Goal: Complete application form

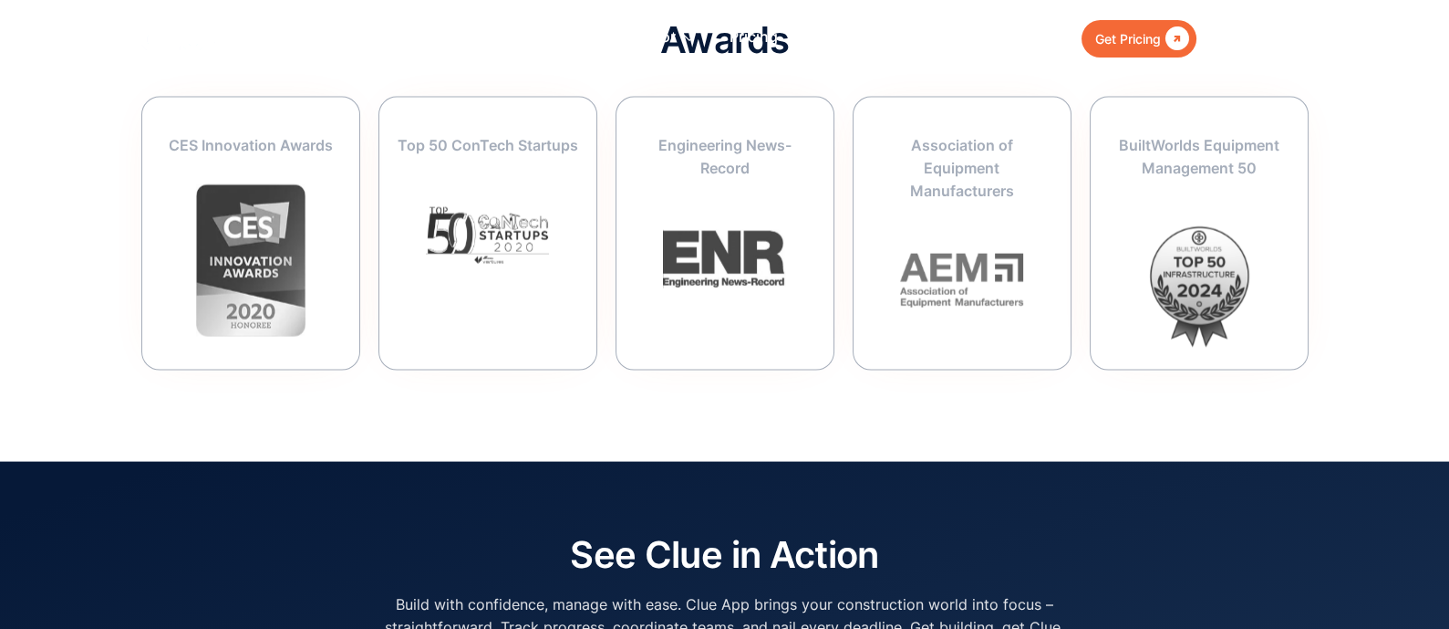
scroll to position [7299, 0]
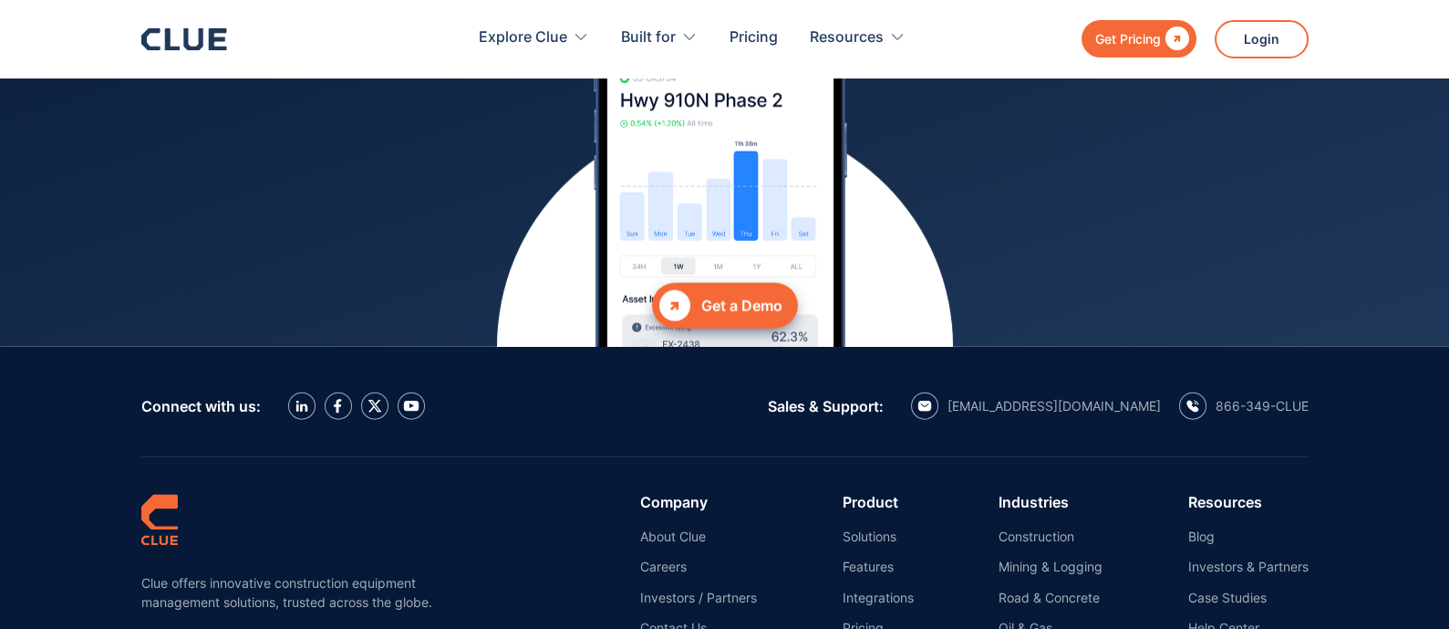
scroll to position [8406, 0]
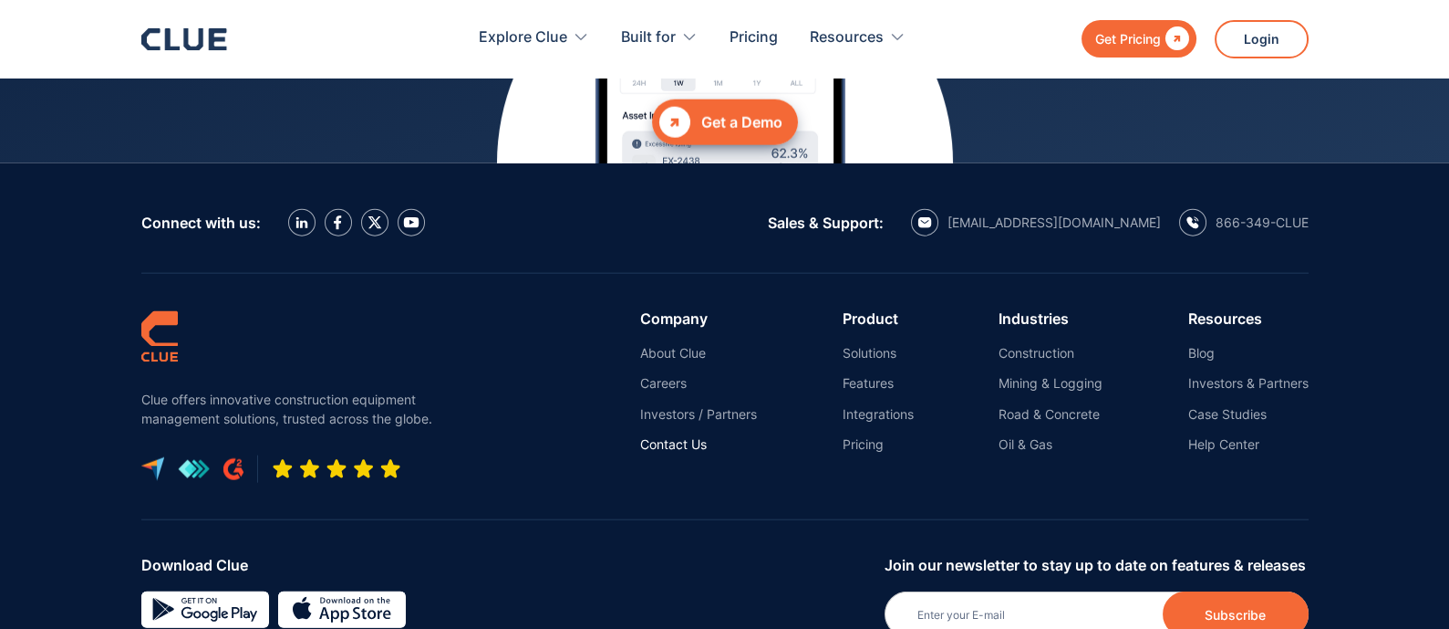
click at [716, 436] on link "Contact Us" at bounding box center [698, 444] width 117 height 16
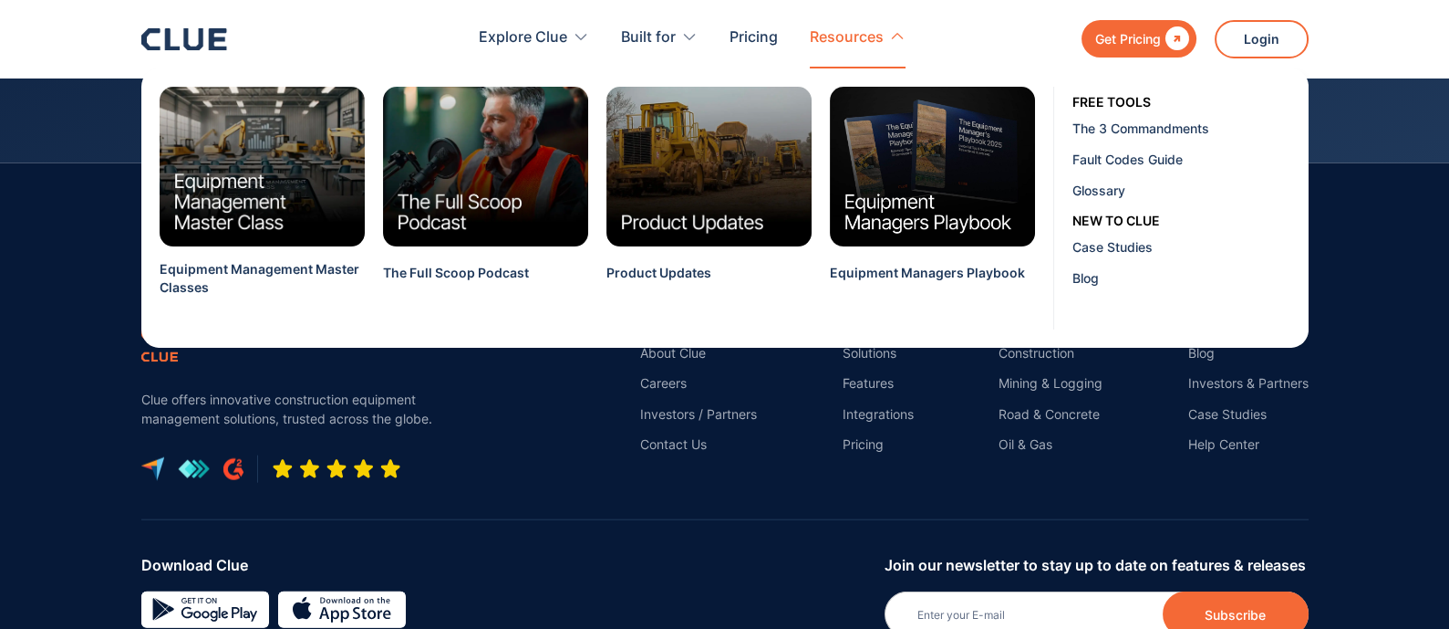
scroll to position [8407, 0]
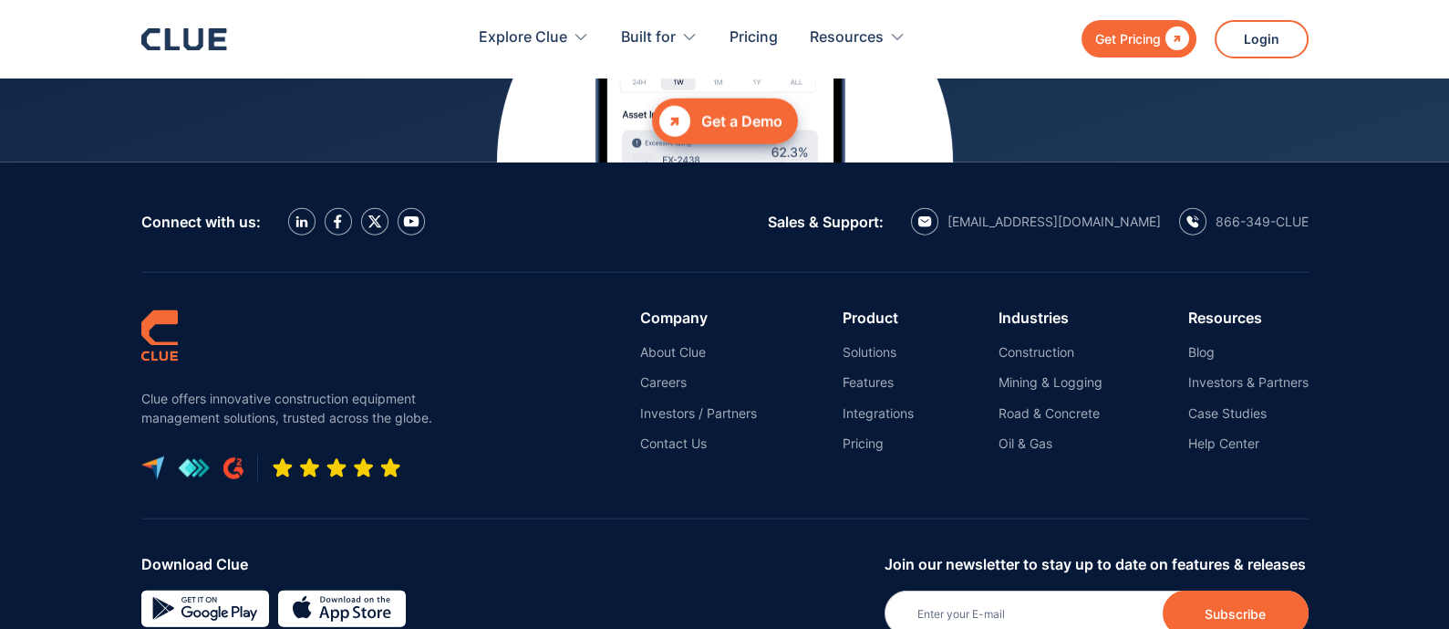
copy div "Clue"
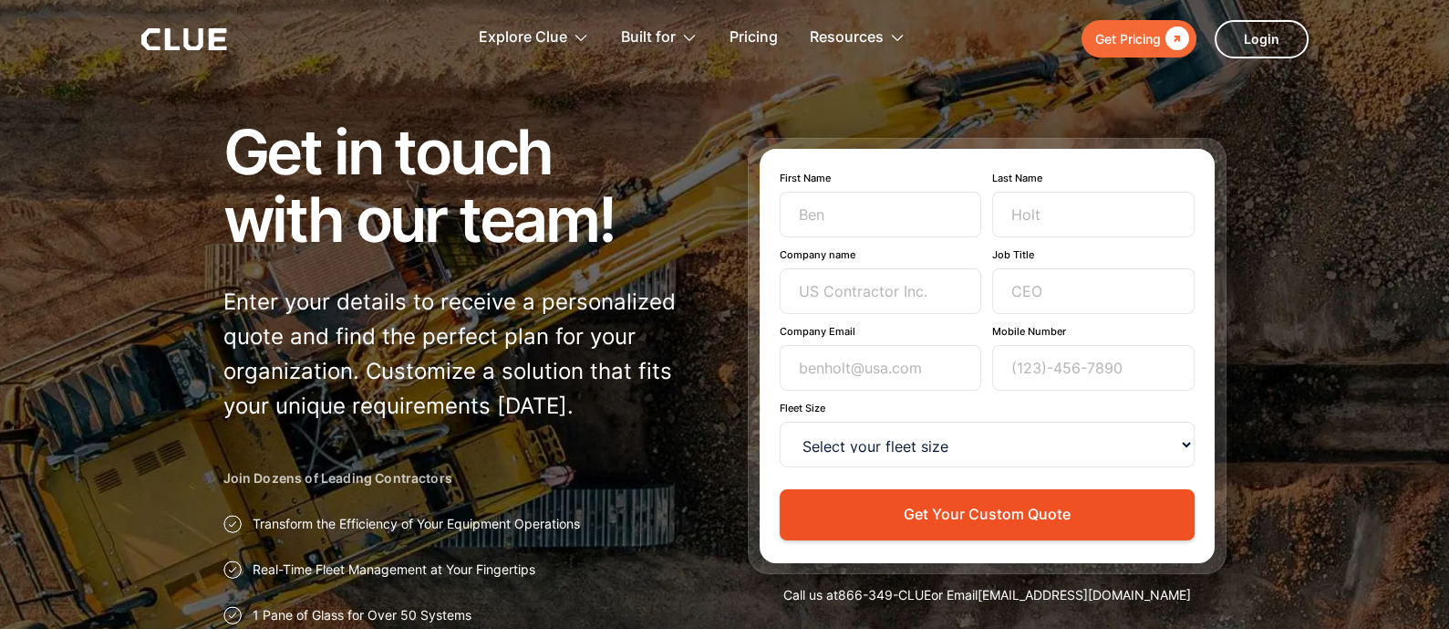
scroll to position [67, 0]
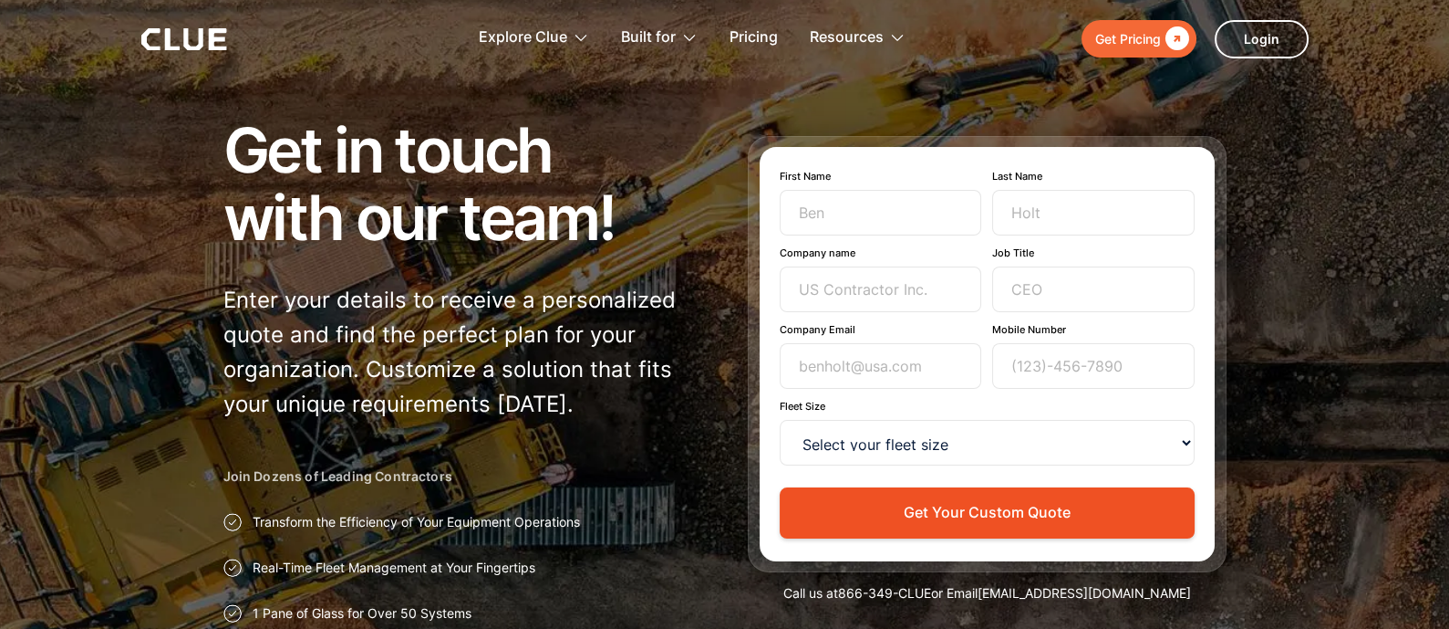
click at [885, 236] on form "First Name Last Name Company name Job Title Company Email Mobile Number Fleet S…" at bounding box center [987, 354] width 415 height 368
click at [891, 219] on input "First Name" at bounding box center [881, 213] width 203 height 46
type input "Vlada"
type input "Rybak"
type input "https://jooble.org/"
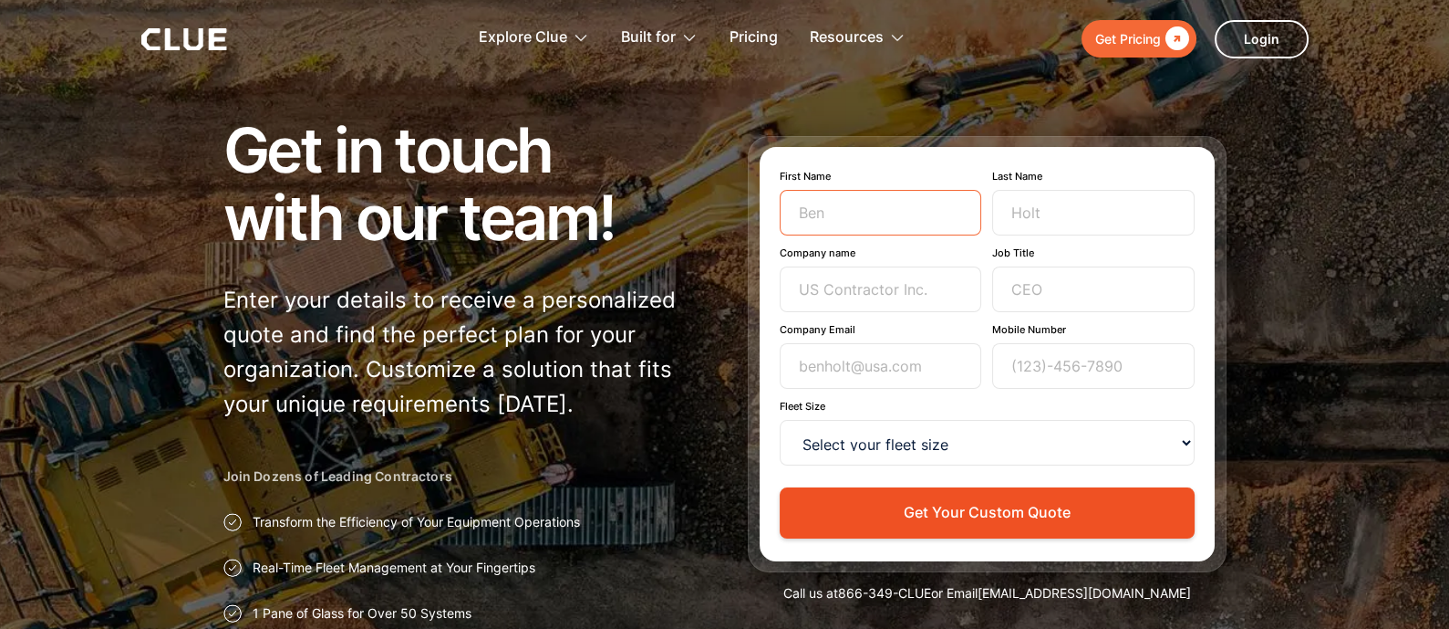
type input "vlada.rybak@jooble.team"
type input "02086388471"
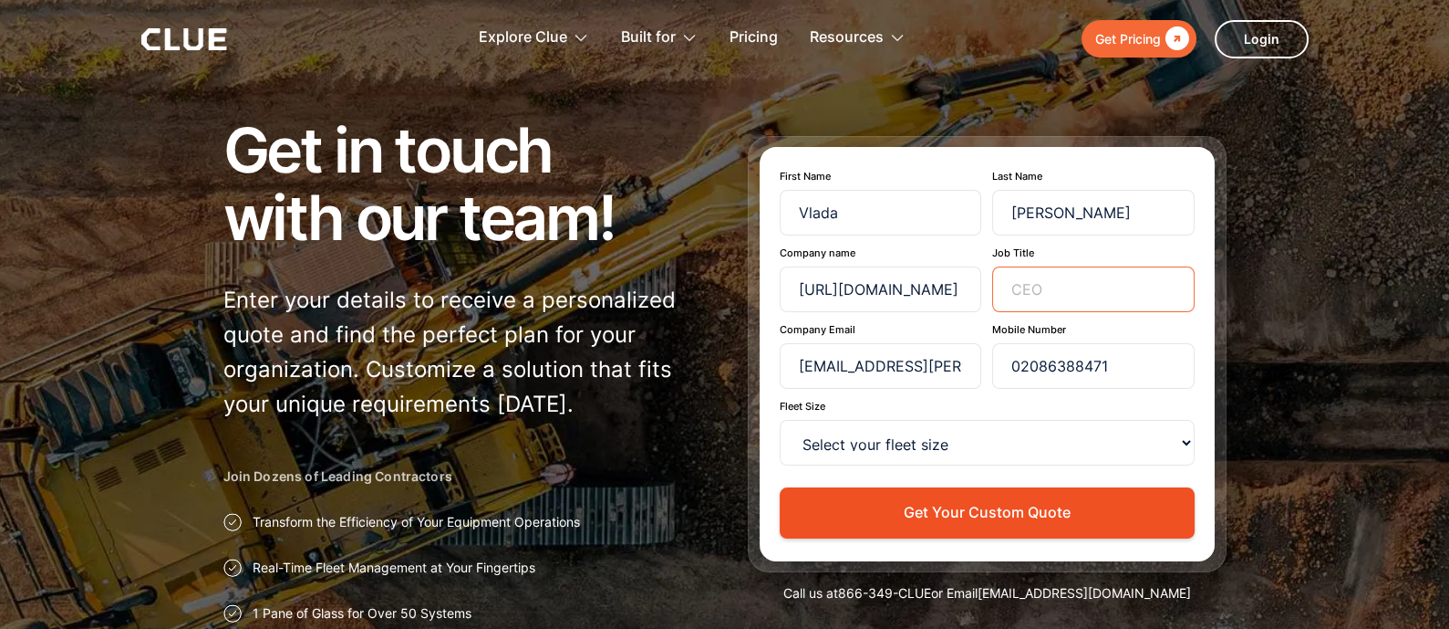
click at [1017, 284] on input "Job Title" at bounding box center [1093, 289] width 203 height 46
type input "Partnership manager"
click at [962, 435] on select "Select your fleet size <15 15-99 100-499 500-999 >1000" at bounding box center [987, 443] width 415 height 46
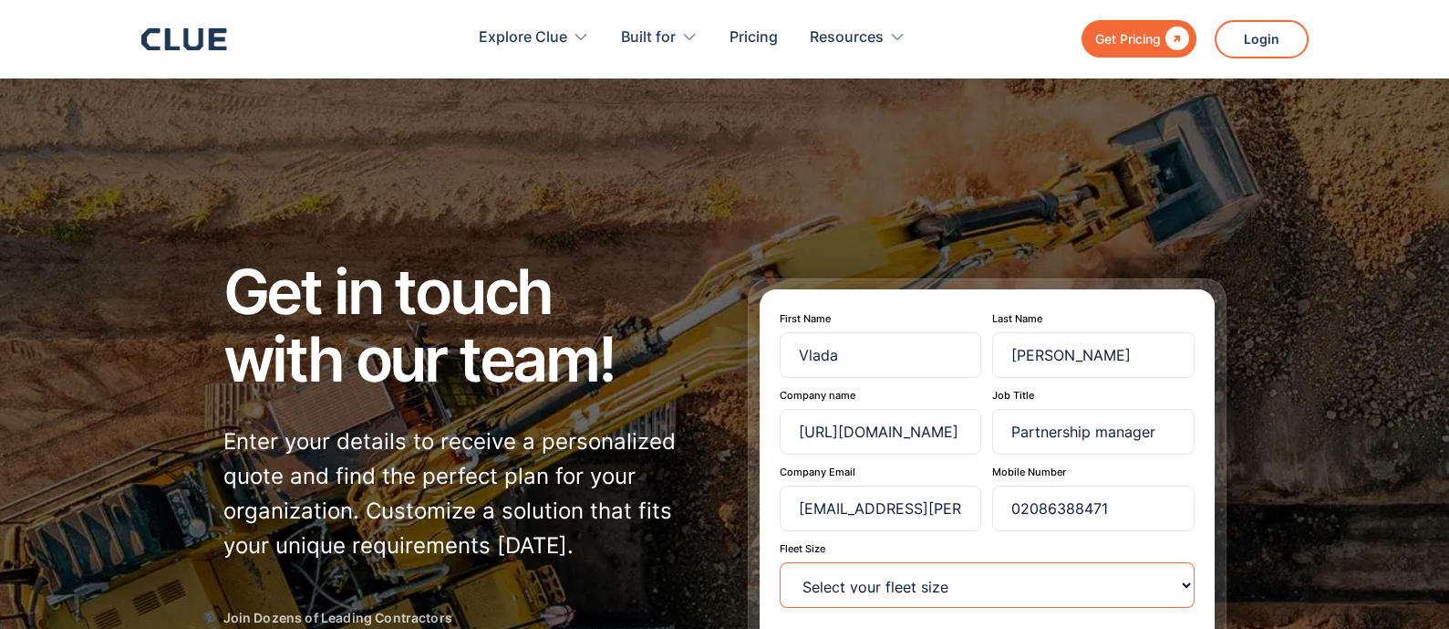
select select "100-499"
click at [780, 562] on select "Select your fleet size <15 15-99 100-499 500-999 >1000" at bounding box center [987, 585] width 415 height 46
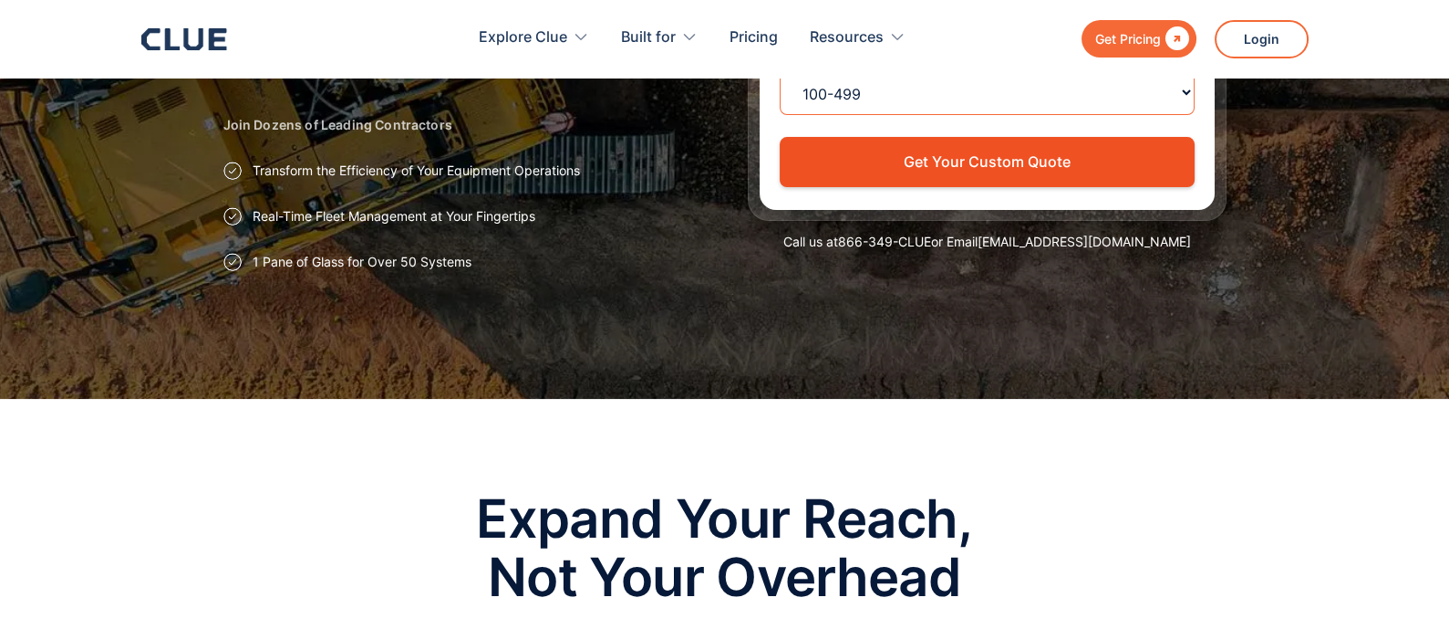
scroll to position [618, 0]
